Goal: Task Accomplishment & Management: Manage account settings

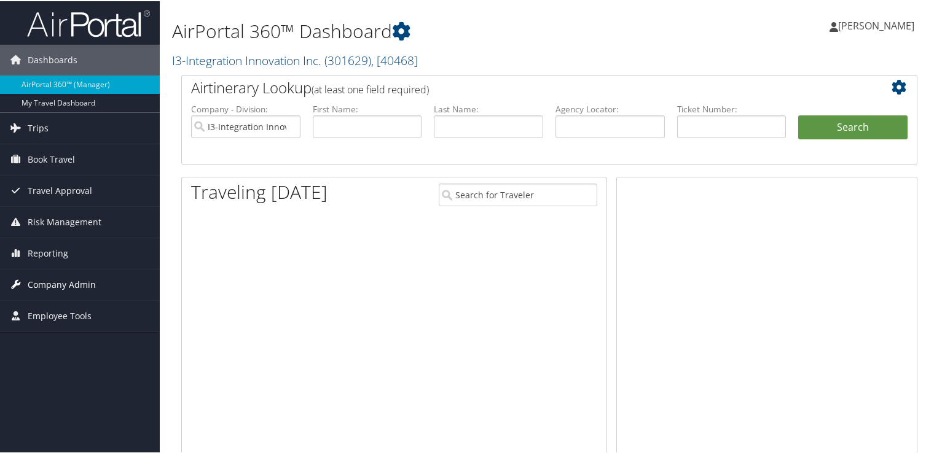
click at [57, 289] on span "Company Admin" at bounding box center [62, 284] width 68 height 31
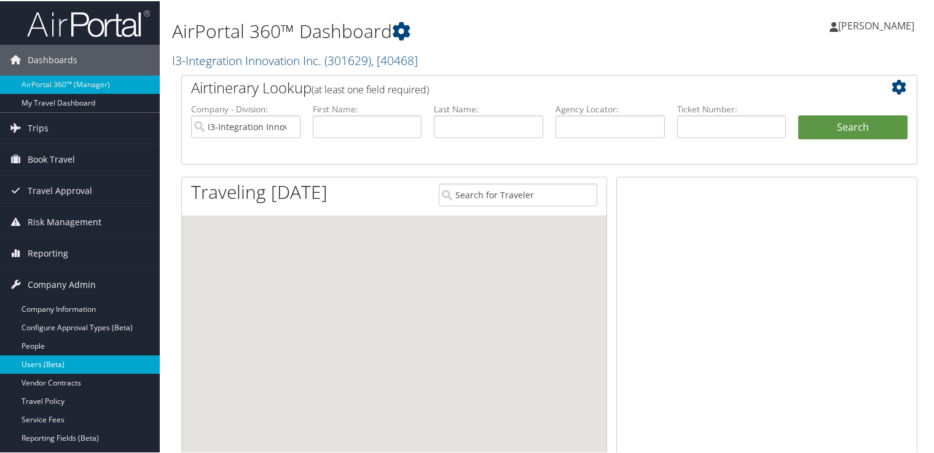
click at [65, 363] on link "Users (Beta)" at bounding box center [80, 364] width 160 height 18
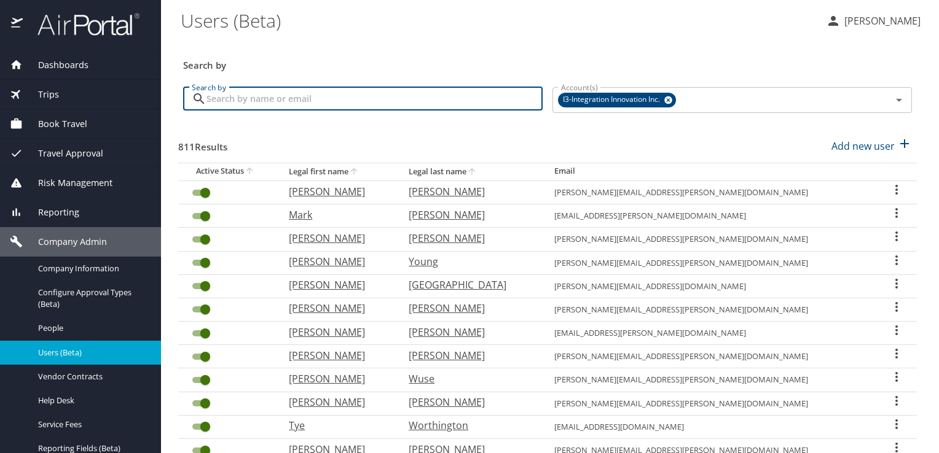
click at [326, 93] on input "Search by" at bounding box center [374, 98] width 336 height 23
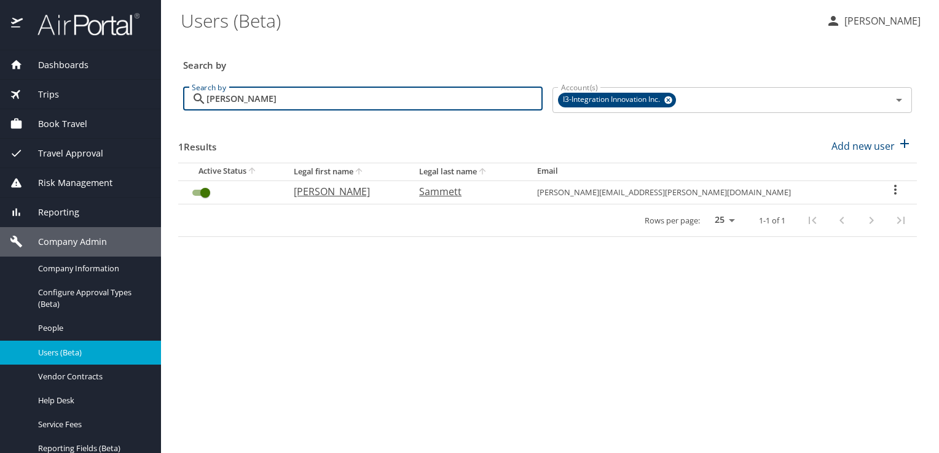
type input "[PERSON_NAME]"
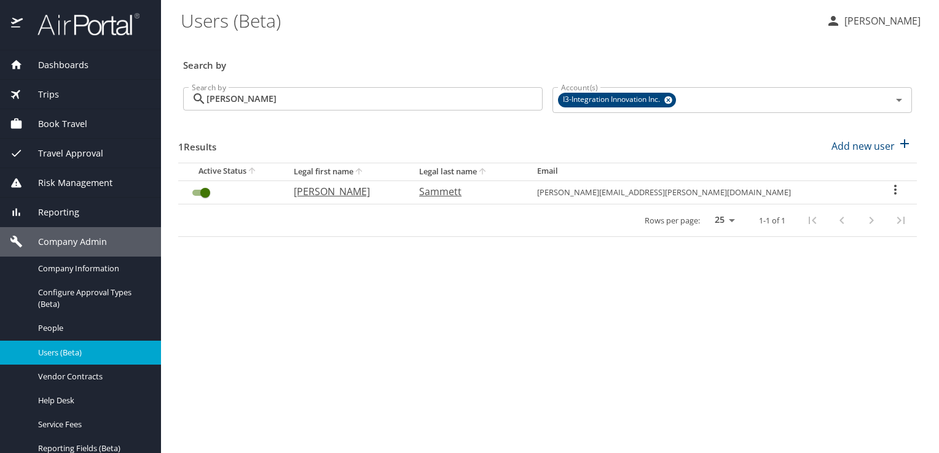
click at [888, 188] on icon "User Search Table" at bounding box center [895, 189] width 15 height 15
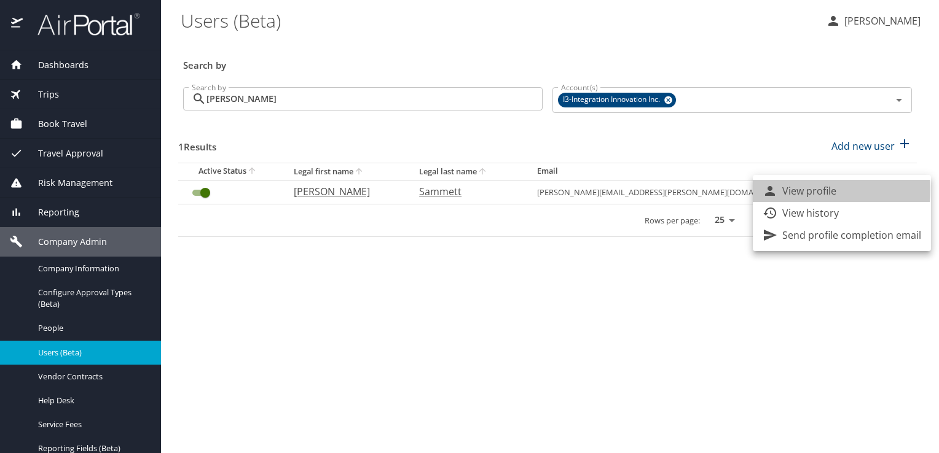
click at [788, 190] on p "View profile" at bounding box center [809, 191] width 54 height 15
select select "US"
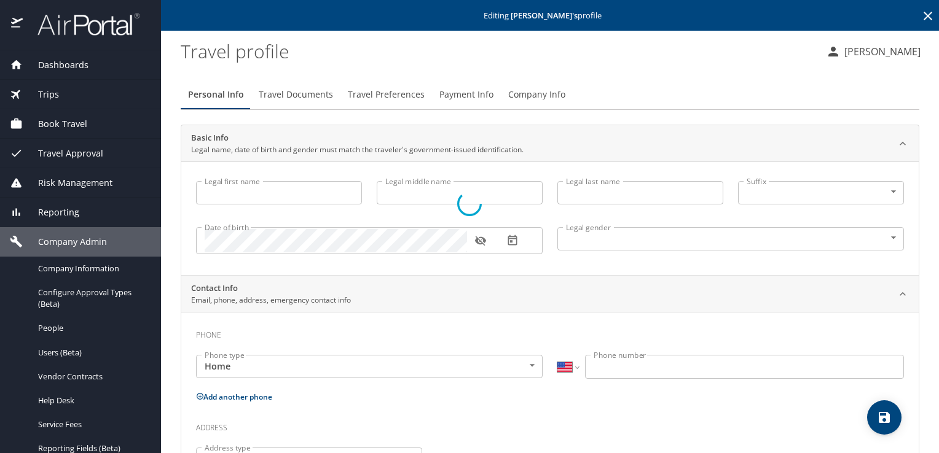
type input "[PERSON_NAME]"
type input "Sammett"
type input "[DEMOGRAPHIC_DATA]"
select select "US"
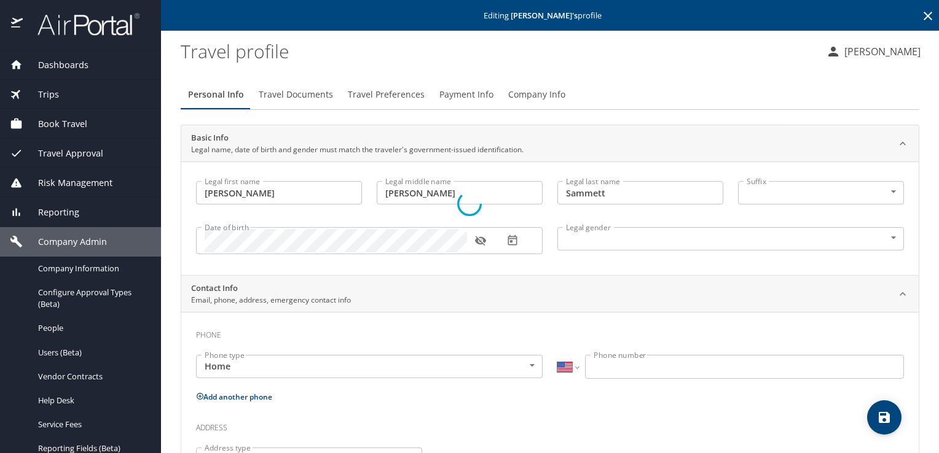
select select "US"
select select "UG"
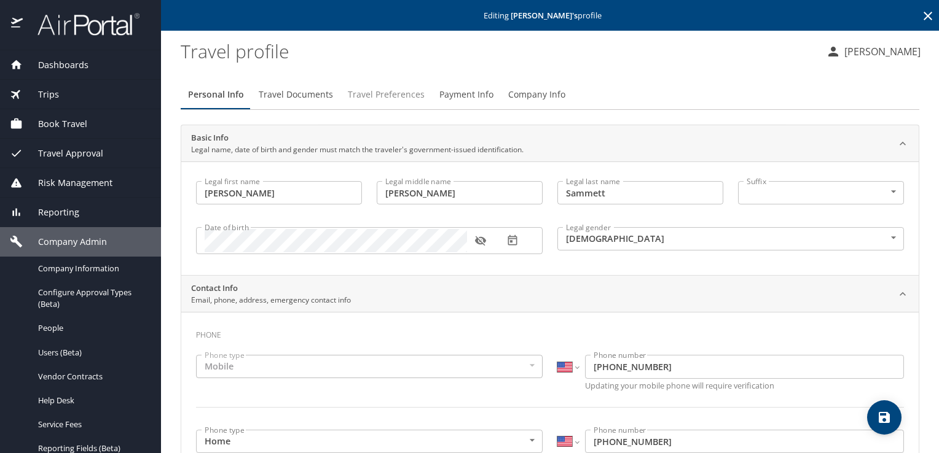
click at [410, 93] on span "Travel Preferences" at bounding box center [386, 94] width 77 height 15
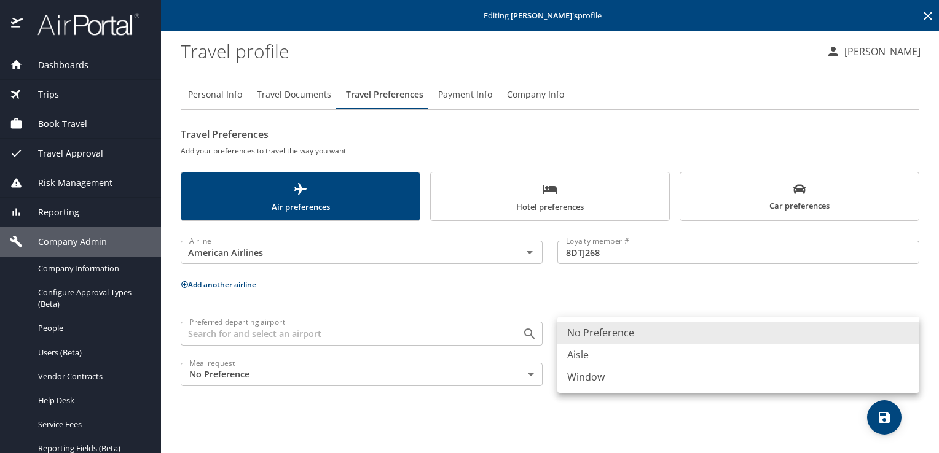
click at [904, 334] on body "Dashboards AirPortal 360™ Manager My Travel Dashboard Trips Airtinerary® Lookup…" at bounding box center [469, 226] width 939 height 453
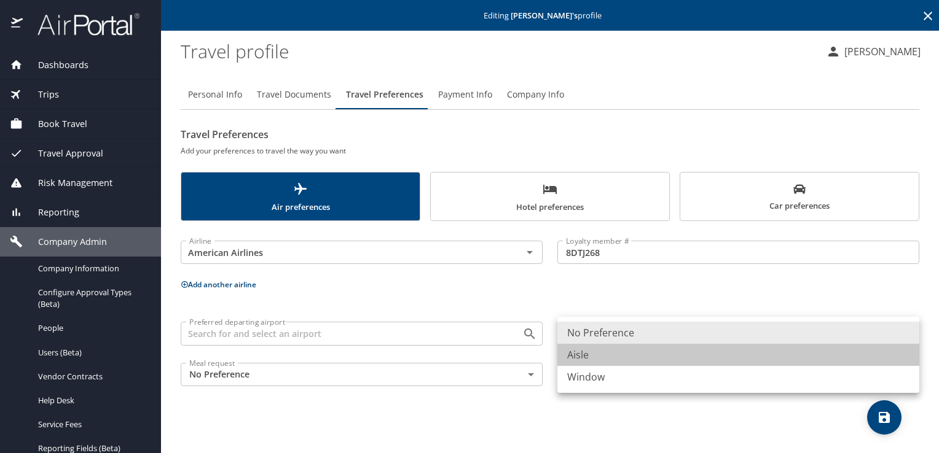
click at [659, 350] on li "Aisle" at bounding box center [738, 355] width 362 height 22
type input "Aisle"
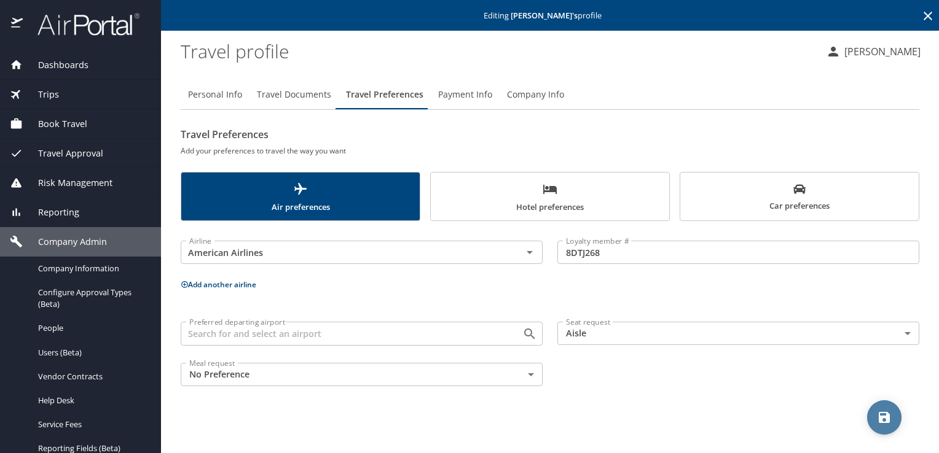
click at [881, 423] on icon "save" at bounding box center [884, 417] width 11 height 11
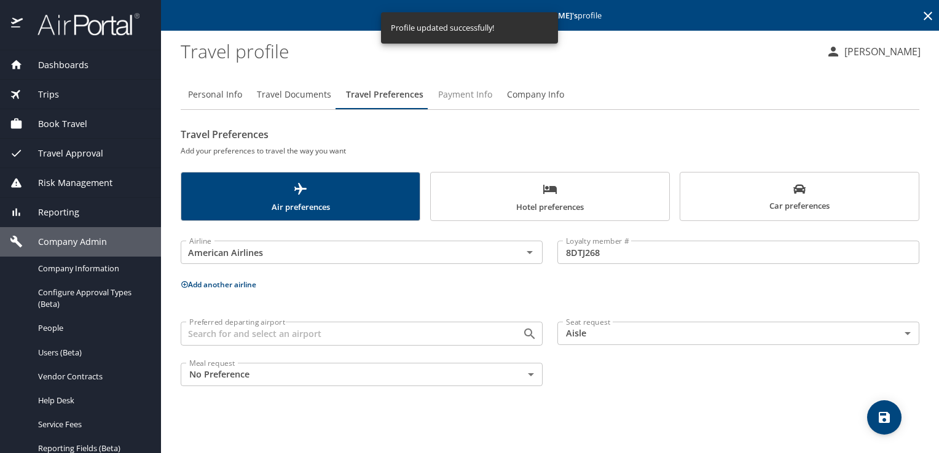
click at [459, 95] on span "Payment Info" at bounding box center [465, 94] width 54 height 15
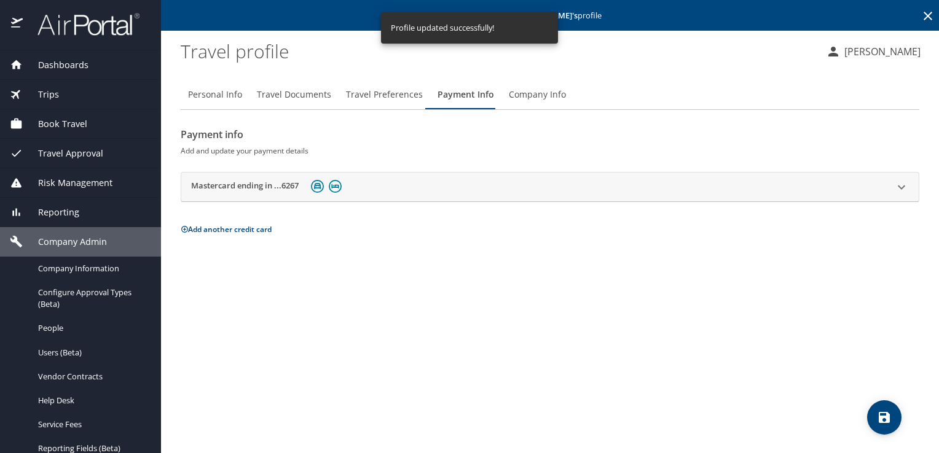
click at [933, 14] on icon at bounding box center [927, 16] width 15 height 15
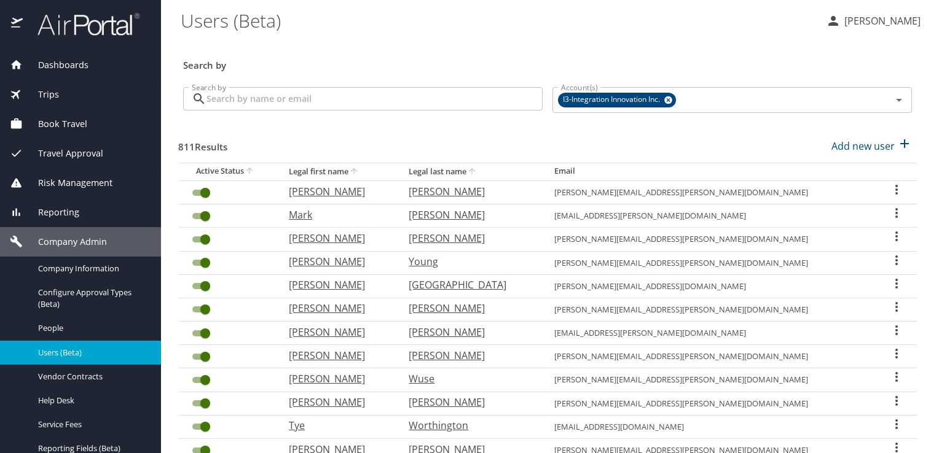
click at [62, 123] on span "Book Travel" at bounding box center [55, 124] width 65 height 14
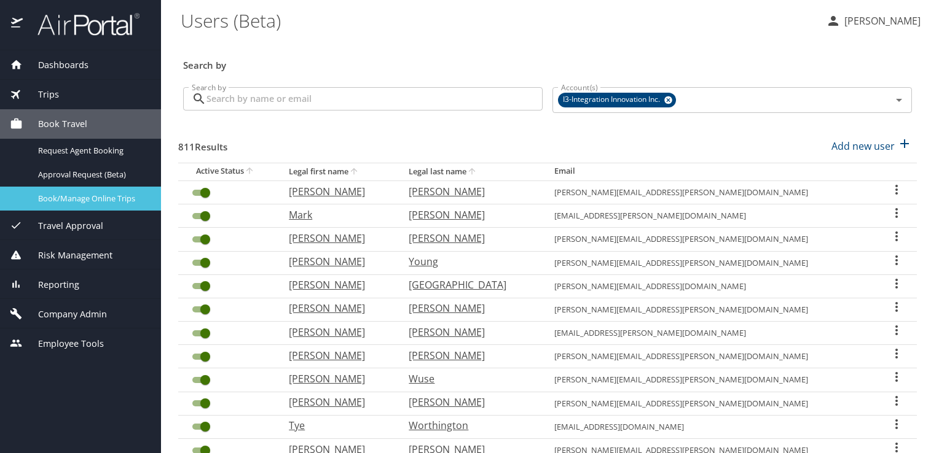
click at [84, 197] on span "Book/Manage Online Trips" at bounding box center [92, 199] width 108 height 12
